Goal: Task Accomplishment & Management: Manage account settings

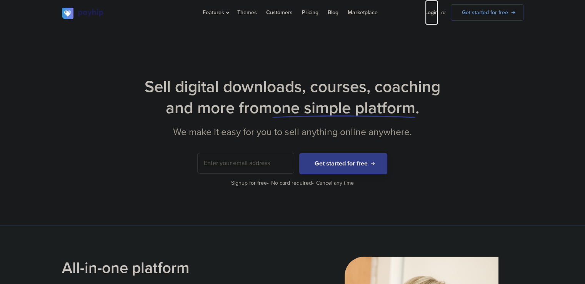
click at [432, 13] on link "Login" at bounding box center [431, 12] width 13 height 25
click at [261, 163] on input "email" at bounding box center [246, 163] width 96 height 20
type input "[EMAIL_ADDRESS][DOMAIN_NAME]"
click at [432, 12] on link "Login" at bounding box center [431, 12] width 13 height 25
